Goal: Task Accomplishment & Management: Use online tool/utility

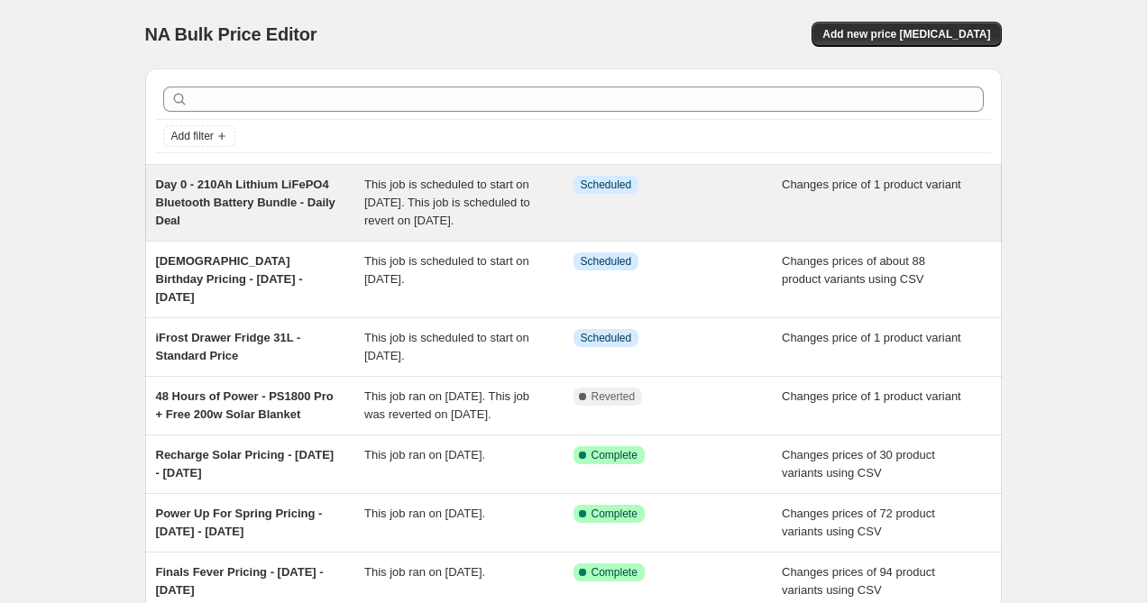
click at [417, 227] on span "This job is scheduled to start on [DATE]. This job is scheduled to revert on [D…" at bounding box center [447, 203] width 166 height 50
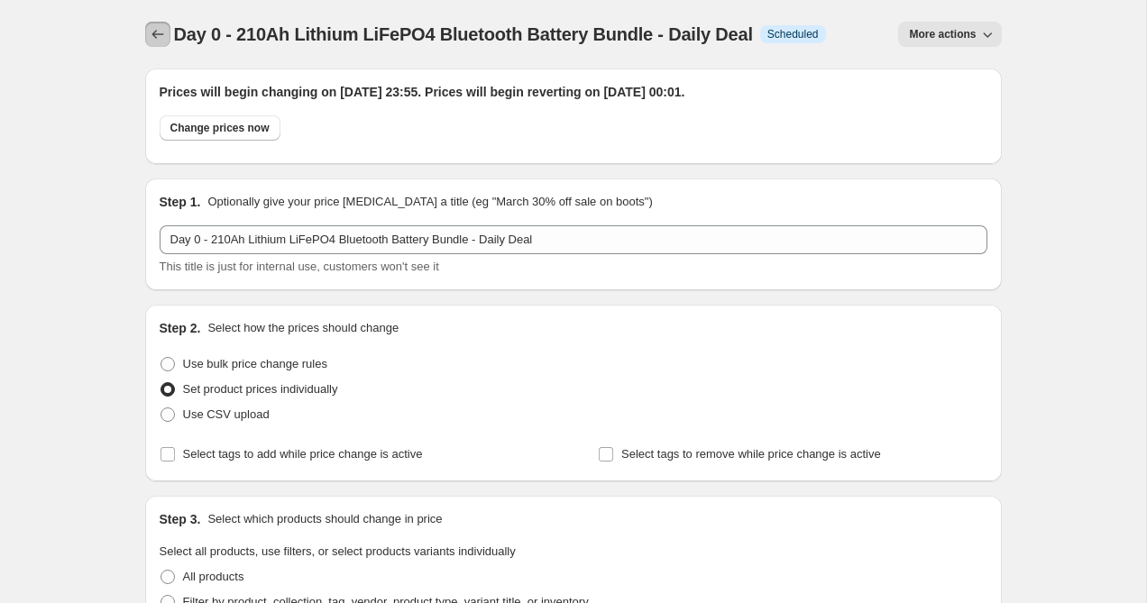
click at [152, 34] on icon "Price change jobs" at bounding box center [158, 34] width 12 height 9
